Goal: Transaction & Acquisition: Purchase product/service

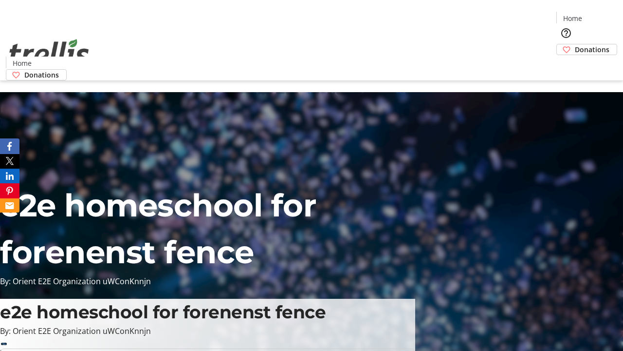
click at [595, 15] on span "Sign Up" at bounding box center [599, 14] width 28 height 12
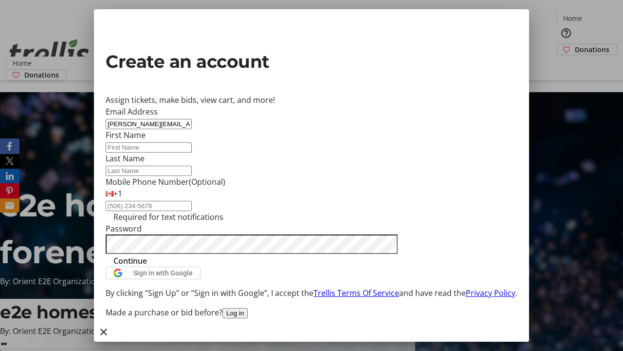
type input "[PERSON_NAME][EMAIL_ADDRESS][DOMAIN_NAME]"
type input "[PERSON_NAME]"
click at [147, 266] on span "Continue" at bounding box center [130, 261] width 34 height 12
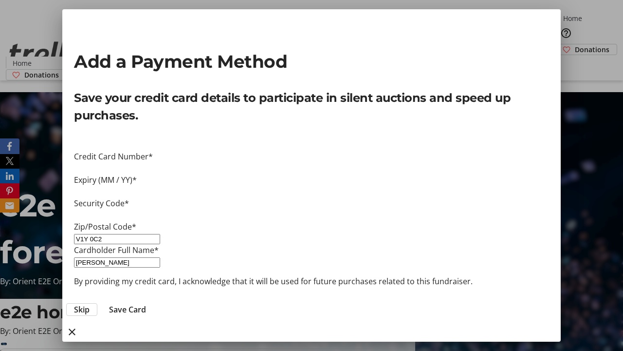
type input "V1Y 0C2"
click at [146, 303] on span "Save Card" at bounding box center [127, 309] width 37 height 12
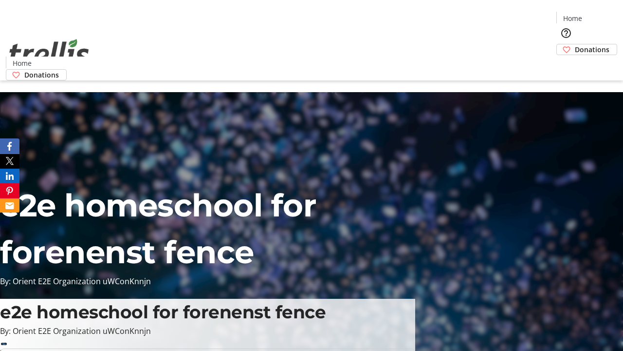
click at [575, 44] on span "Donations" at bounding box center [592, 49] width 35 height 10
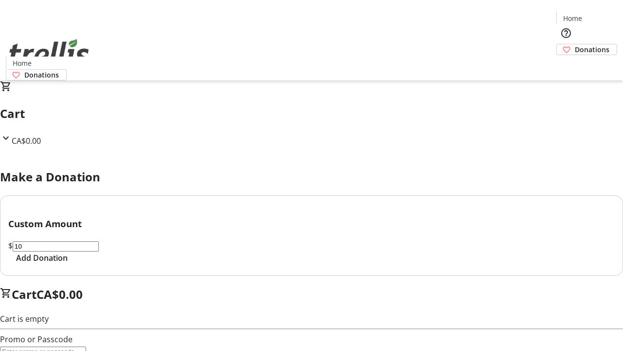
click at [68, 263] on span "Add Donation" at bounding box center [42, 258] width 52 height 12
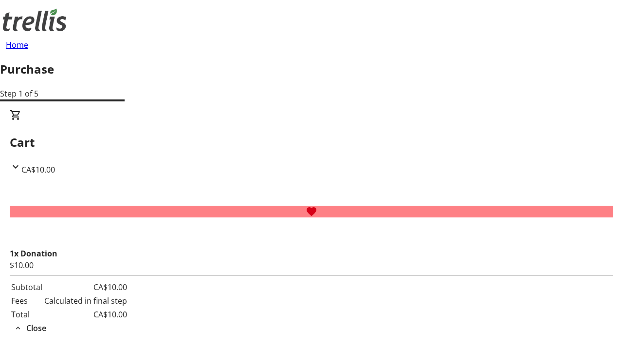
select select "CA"
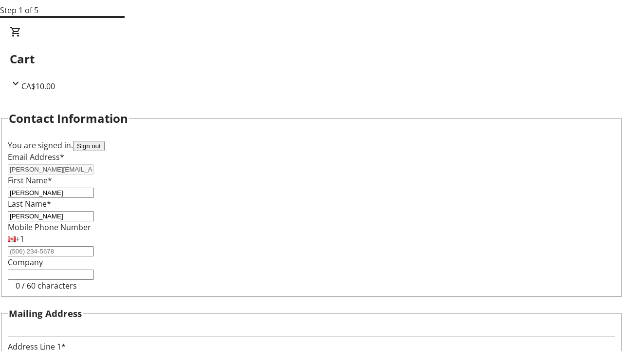
type input "[STREET_ADDRESS][PERSON_NAME]"
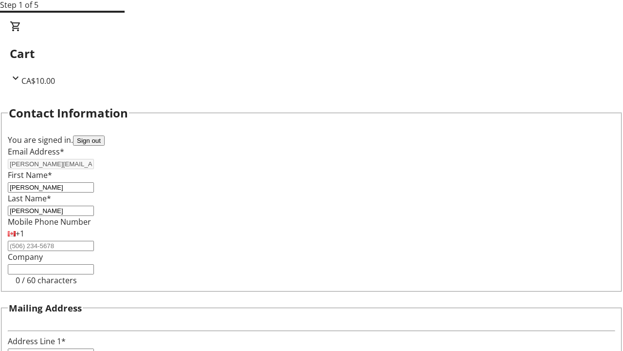
type input "Kelowna"
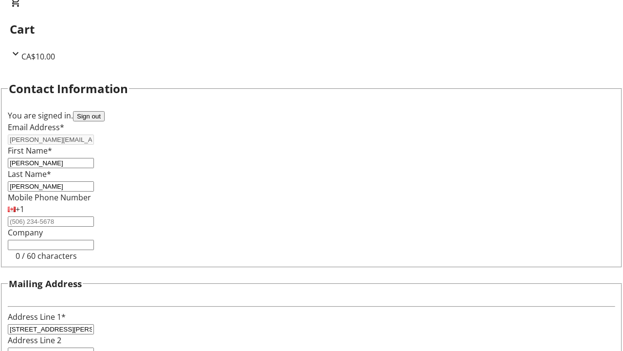
select select "BC"
type input "Kelowna"
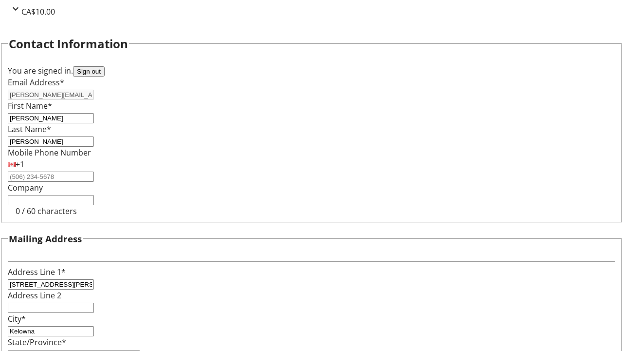
type input "V1Y 0C2"
